Goal: Task Accomplishment & Management: Manage account settings

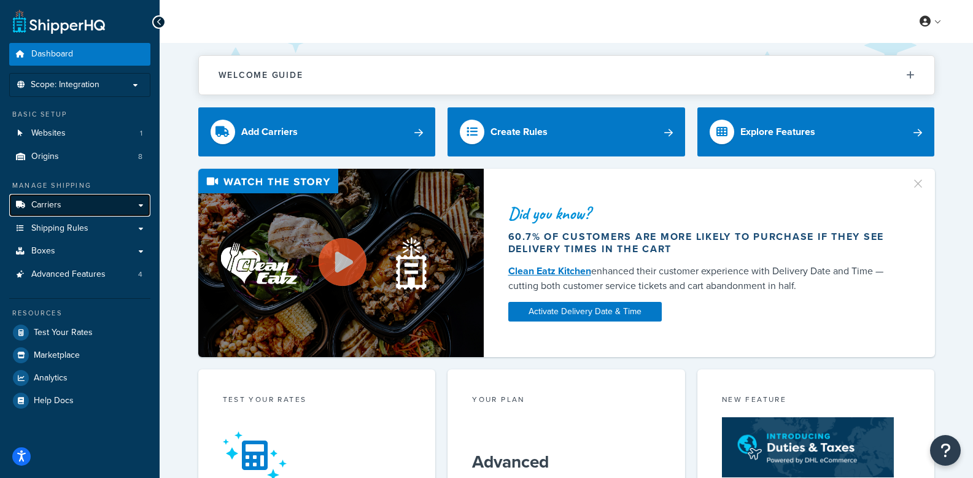
click at [81, 207] on link "Carriers" at bounding box center [79, 205] width 141 height 23
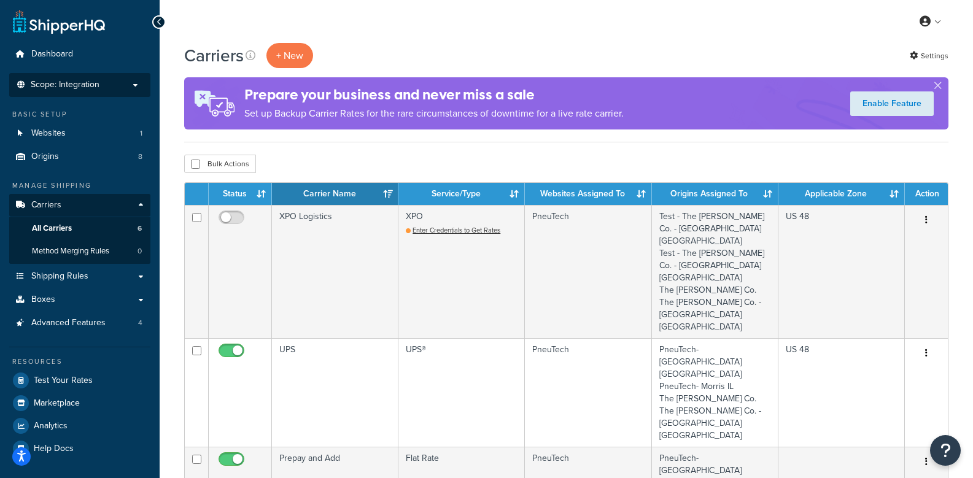
click at [114, 87] on p "Scope: Integration" at bounding box center [80, 85] width 130 height 10
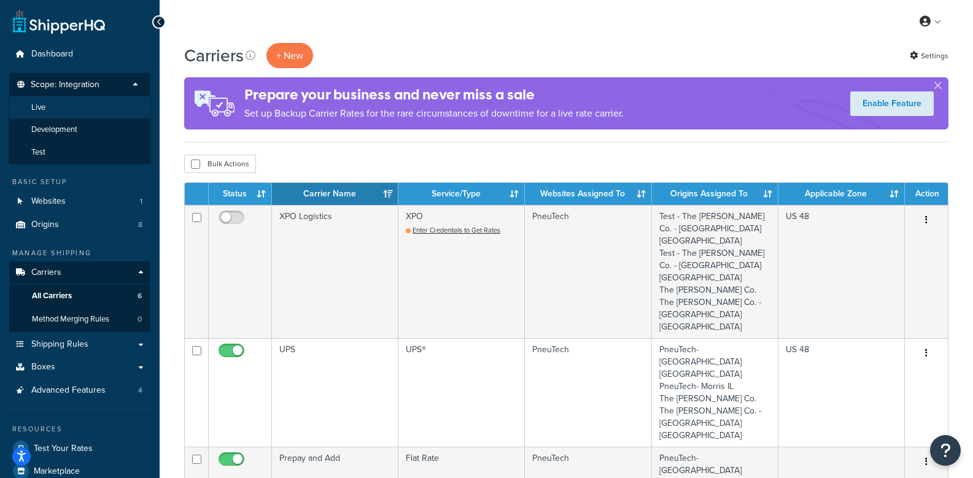
click at [41, 107] on span "Live" at bounding box center [38, 108] width 14 height 10
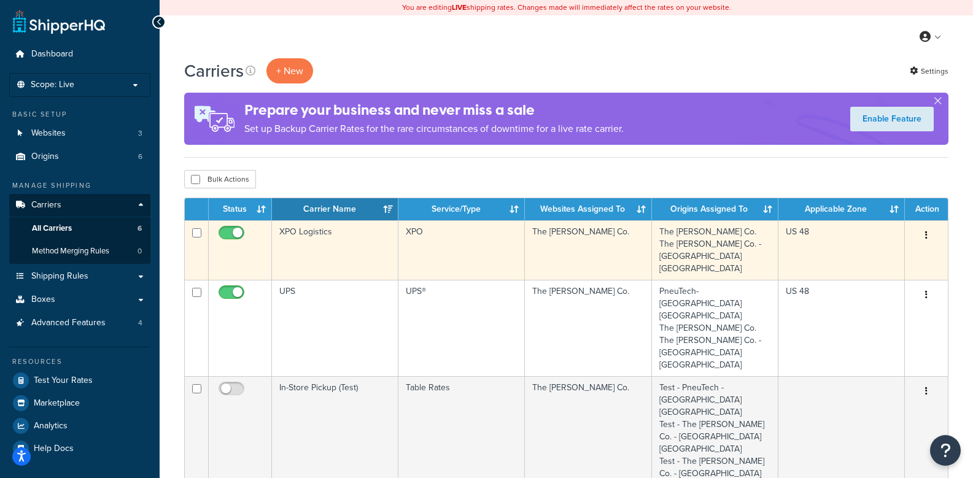
click at [234, 236] on input "checkbox" at bounding box center [233, 235] width 34 height 15
checkbox input "false"
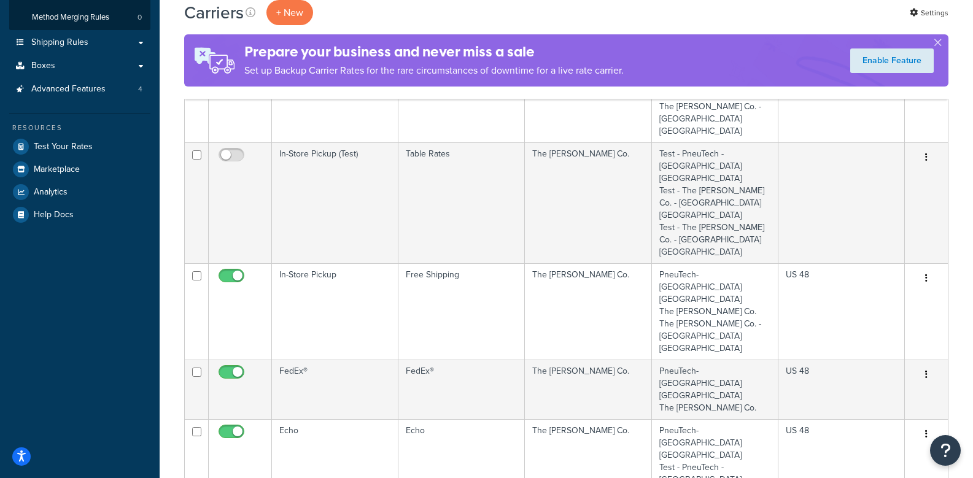
scroll to position [246, 0]
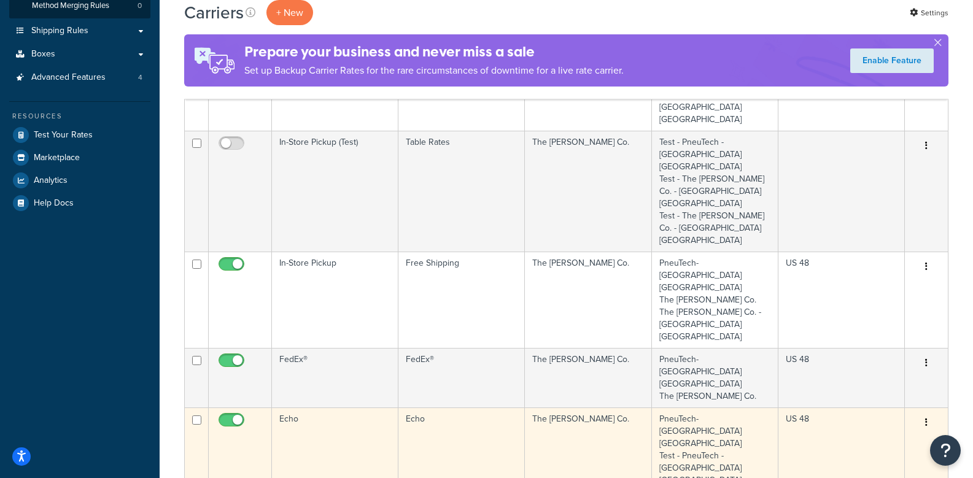
click at [238, 416] on input "checkbox" at bounding box center [233, 423] width 34 height 15
checkbox input "false"
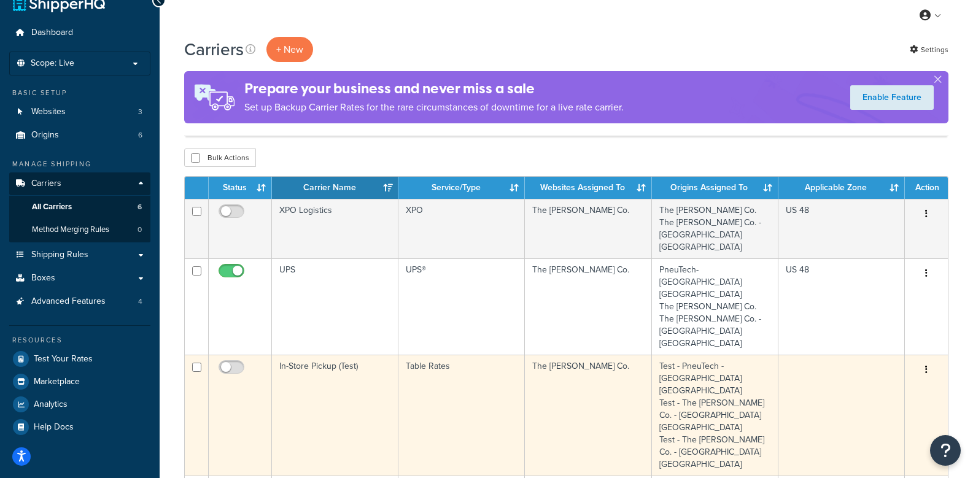
scroll to position [0, 0]
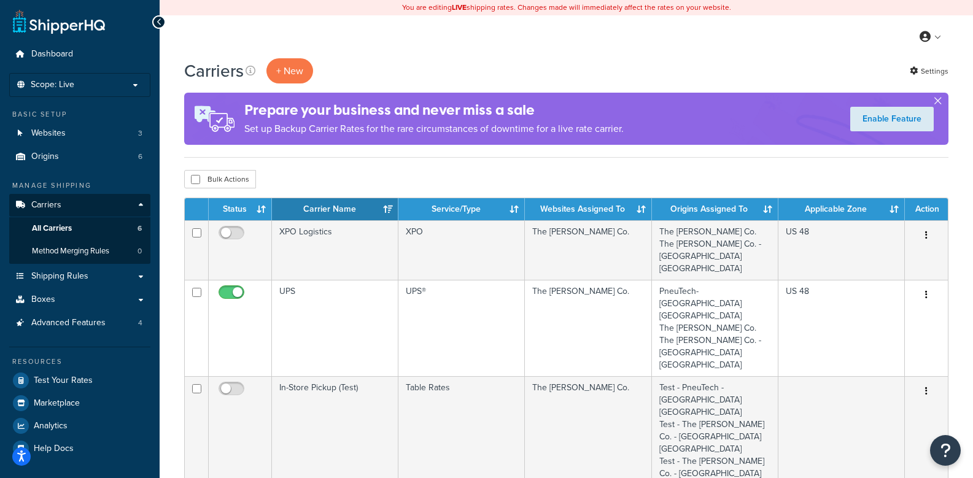
click at [939, 102] on button "button" at bounding box center [937, 103] width 3 height 3
